Goal: Task Accomplishment & Management: Complete application form

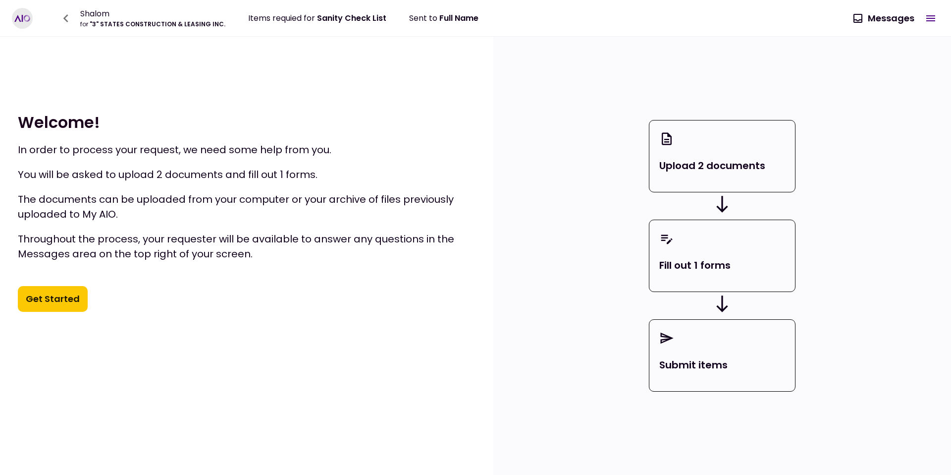
click at [65, 308] on button "Get Started" at bounding box center [53, 299] width 70 height 26
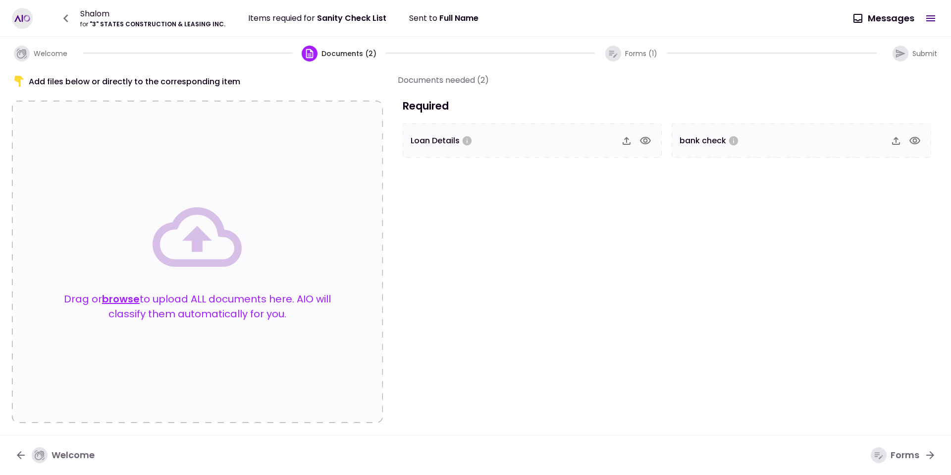
click at [118, 298] on button "browse" at bounding box center [121, 298] width 38 height 15
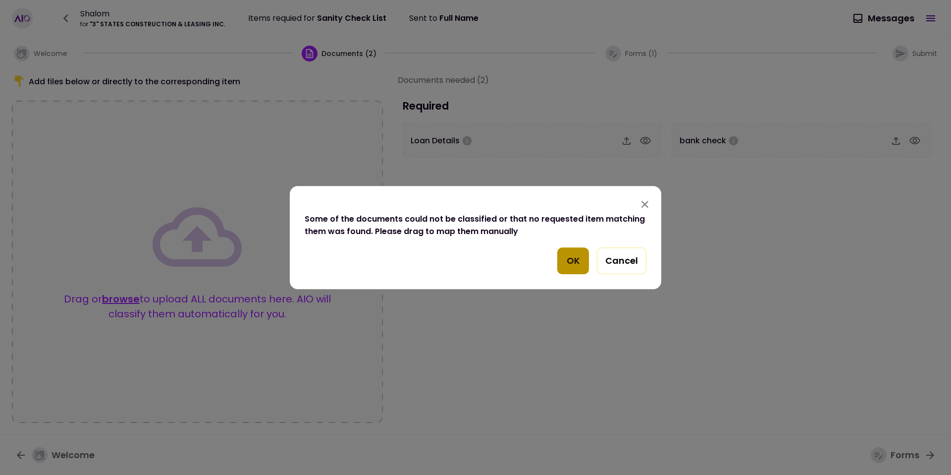
click at [574, 260] on button "OK" at bounding box center [573, 260] width 32 height 27
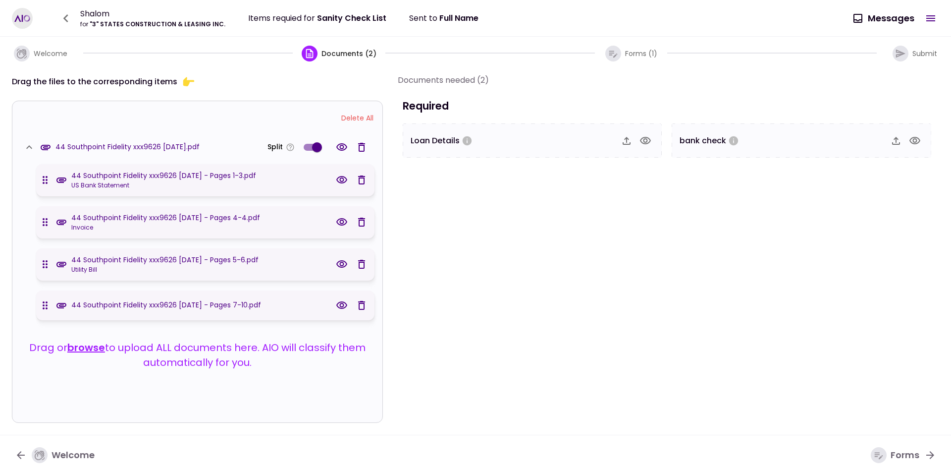
click at [318, 148] on span at bounding box center [317, 147] width 10 height 10
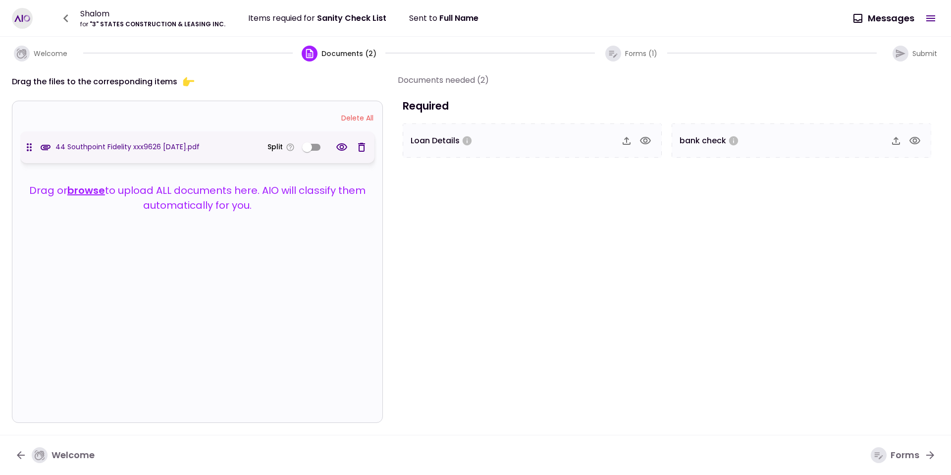
click at [890, 462] on div "Forms" at bounding box center [895, 455] width 49 height 16
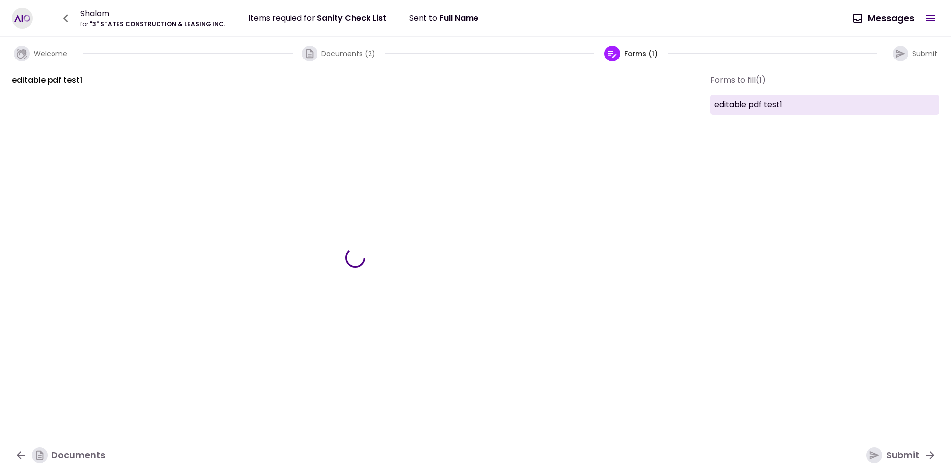
click at [890, 462] on div "Submit" at bounding box center [893, 455] width 53 height 16
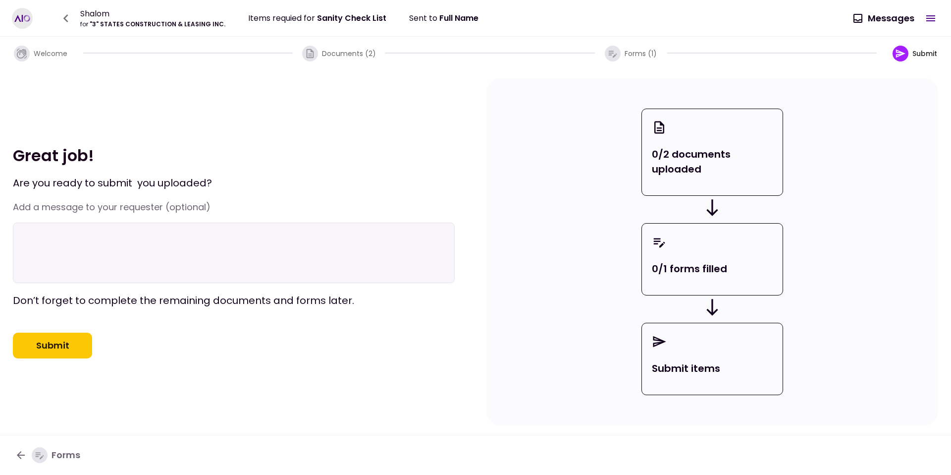
click at [890, 462] on nav "Forms" at bounding box center [475, 454] width 951 height 40
click at [77, 347] on button "Submit" at bounding box center [52, 345] width 79 height 26
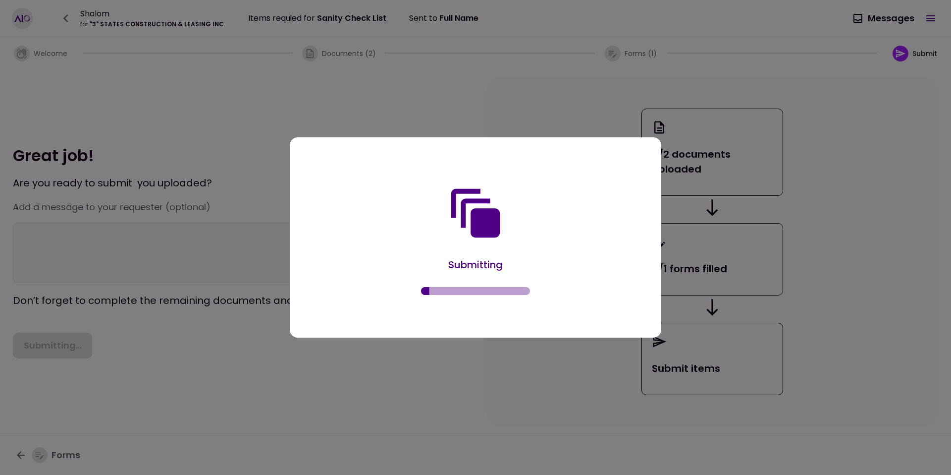
click at [434, 252] on div "Submitting" at bounding box center [476, 239] width 342 height 166
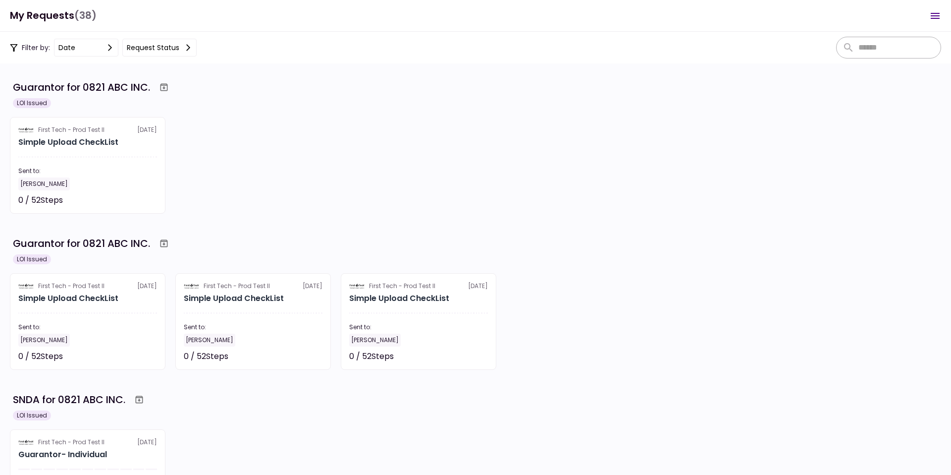
click at [457, 113] on div "Guarantor for 0821 ABC INC. LOI Issued First Tech - Prod Test II [DATE] Simple …" at bounding box center [475, 145] width 931 height 135
click at [933, 20] on icon "Open menu" at bounding box center [935, 16] width 12 height 12
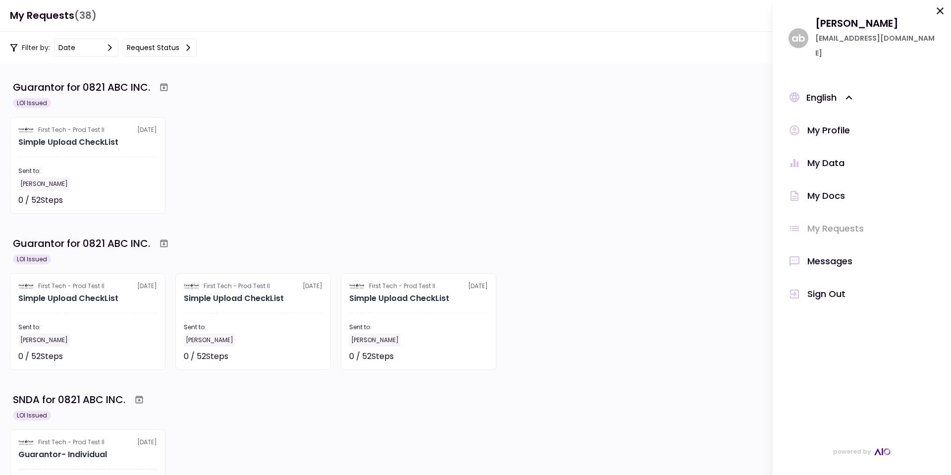
click at [816, 286] on div "Sign Out" at bounding box center [827, 293] width 38 height 15
